Goal: Complete application form

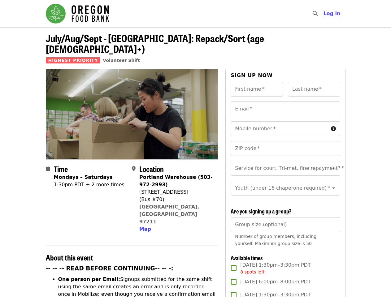
click at [195, 149] on div at bounding box center [132, 114] width 173 height 90
click at [317, 14] on icon "search icon" at bounding box center [315, 14] width 5 height 6
click at [334, 14] on span "Log in" at bounding box center [331, 14] width 17 height 6
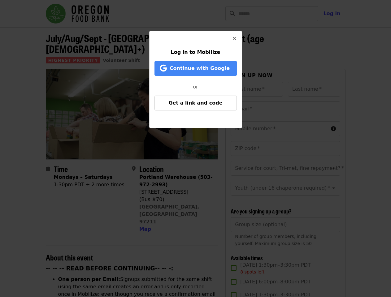
click at [144, 203] on div "Log in to Mobilize Continue with Google or Get a link and code" at bounding box center [195, 148] width 391 height 297
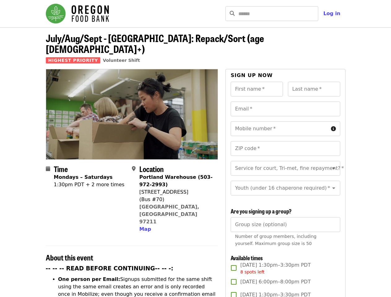
click at [257, 82] on input "First name   *" at bounding box center [257, 89] width 52 height 15
click at [314, 82] on input "Last name   *" at bounding box center [314, 89] width 52 height 15
click at [285, 102] on input "Email   *" at bounding box center [285, 109] width 109 height 15
click at [285, 121] on input "Mobile number   *" at bounding box center [280, 128] width 98 height 15
click at [285, 141] on input "ZIP code   *" at bounding box center [285, 148] width 109 height 15
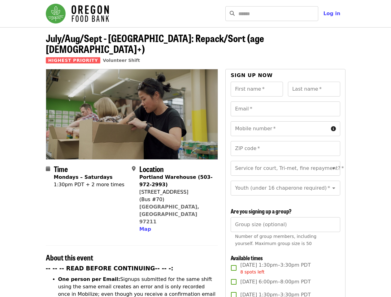
click at [285, 163] on input "Service for court, Tri-met, fine repayment?   *" at bounding box center [278, 169] width 84 height 12
